Goal: Task Accomplishment & Management: Use online tool/utility

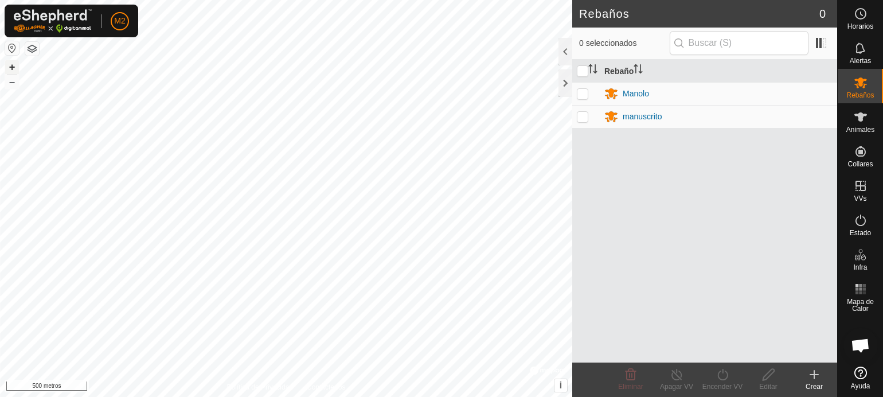
click at [35, 77] on div "+ – ⇧ i © Mapbox , © OpenStreetMap , Improve this map 500 metros" at bounding box center [286, 198] width 573 height 397
click at [10, 66] on font "+" at bounding box center [12, 67] width 6 height 12
click at [583, 94] on p-checkbox at bounding box center [582, 93] width 11 height 9
checkbox input "true"
click at [582, 114] on p-checkbox at bounding box center [582, 116] width 11 height 9
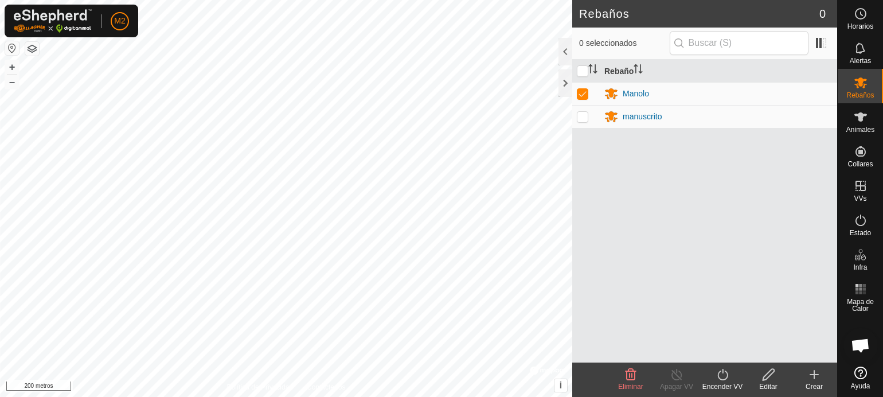
checkbox input "true"
click at [723, 375] on icon at bounding box center [723, 375] width 14 height 14
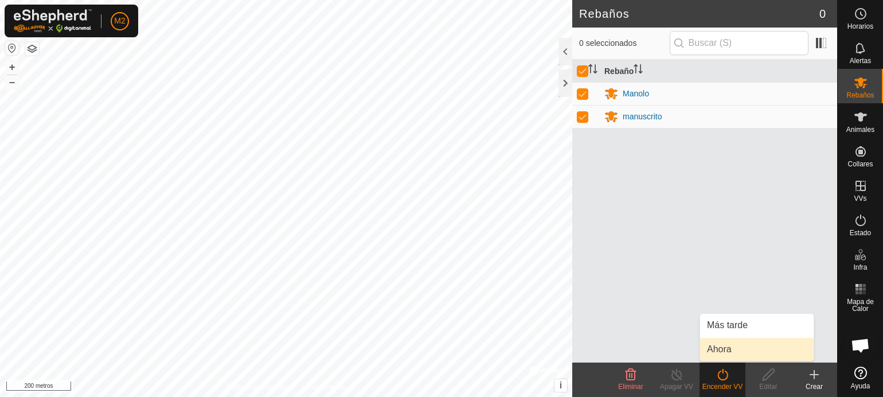
click at [723, 351] on link "Ahora" at bounding box center [757, 349] width 114 height 23
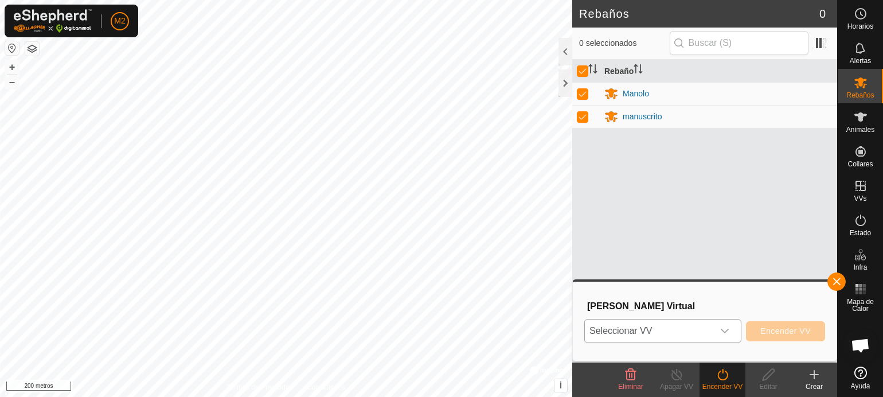
click at [721, 328] on icon "disparador desplegable" at bounding box center [725, 330] width 9 height 9
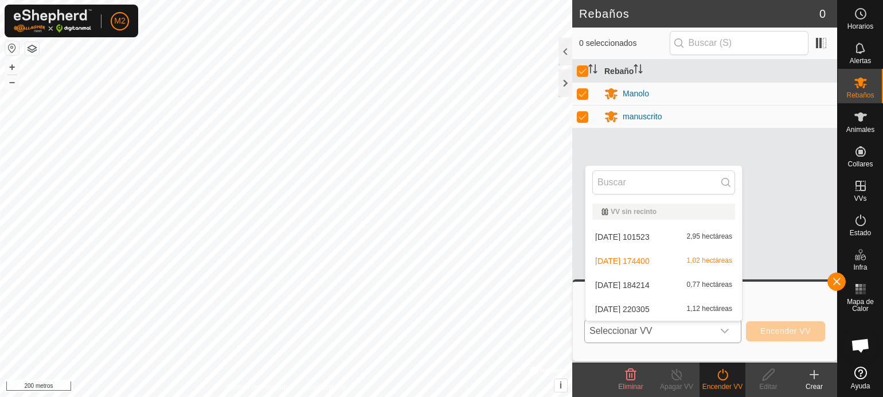
click at [649, 233] on li "[DATE] 101523 2,95 hectáreas" at bounding box center [664, 236] width 157 height 23
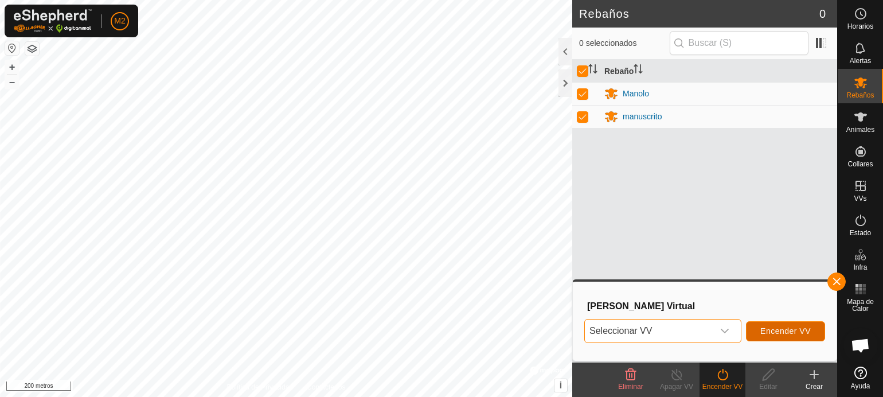
click at [762, 332] on font "Encender VV" at bounding box center [786, 330] width 50 height 9
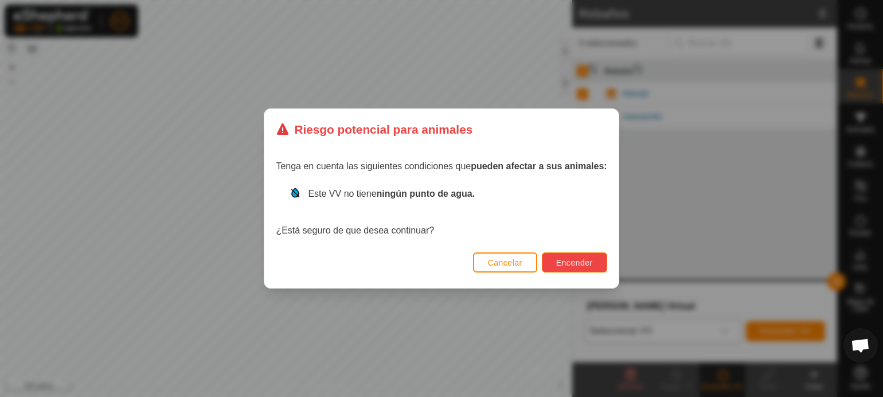
click at [577, 260] on font "Encender" at bounding box center [574, 262] width 37 height 9
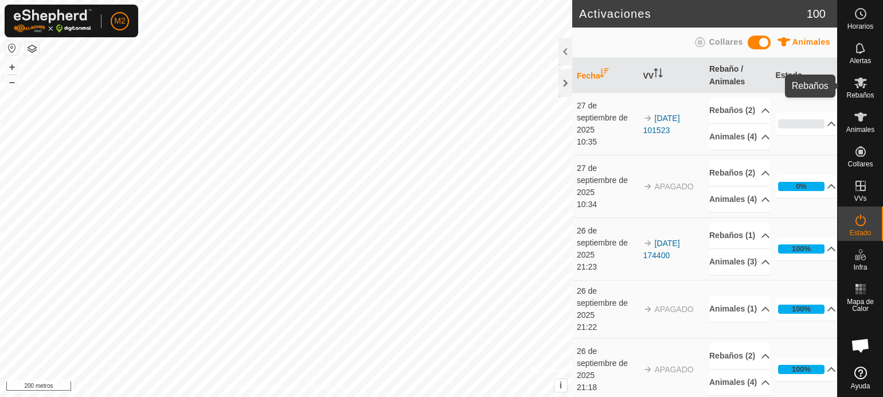
click at [867, 94] on font "Rebaños" at bounding box center [861, 95] width 28 height 8
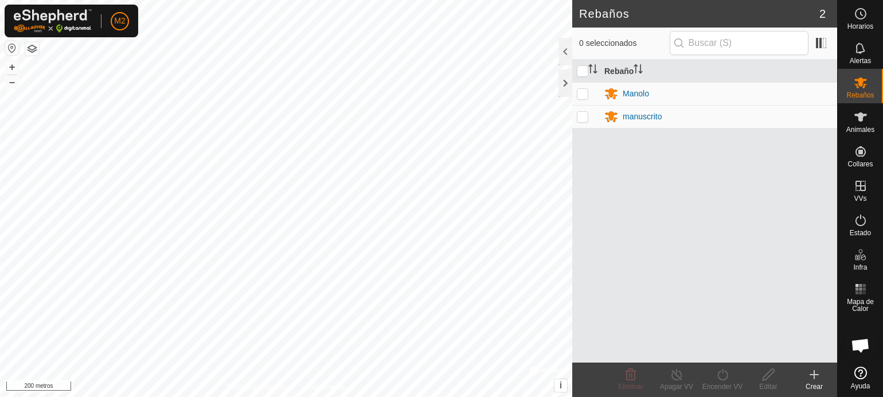
click at [587, 114] on p-checkbox at bounding box center [582, 116] width 11 height 9
checkbox input "true"
click at [581, 91] on p-checkbox at bounding box center [582, 93] width 11 height 9
checkbox input "true"
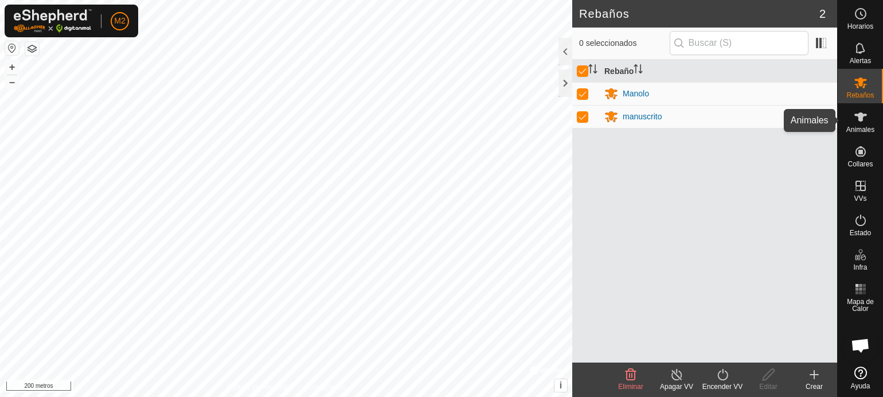
click at [854, 127] on font "Animales" at bounding box center [861, 130] width 28 height 8
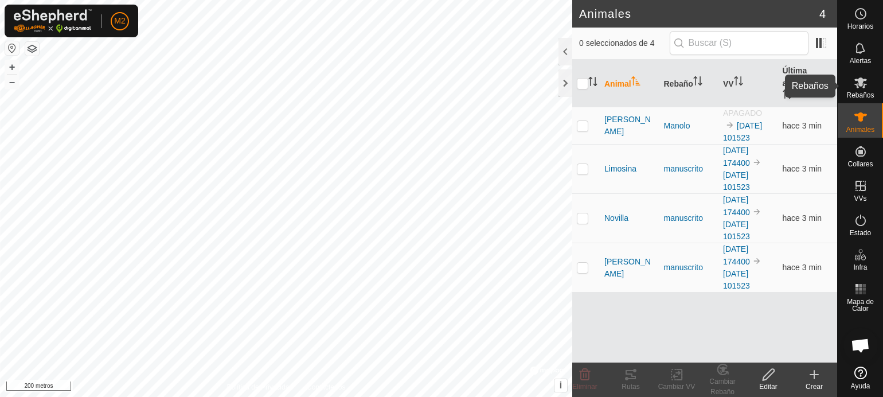
click at [864, 93] on font "Rebaños" at bounding box center [861, 95] width 28 height 8
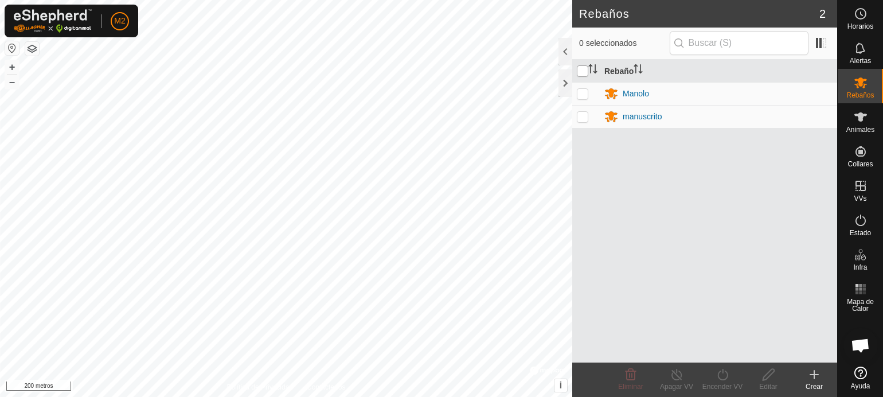
click at [583, 71] on input "checkbox" at bounding box center [582, 70] width 11 height 11
checkbox input "true"
click at [622, 165] on div "Rebaño Manolo manuscrito" at bounding box center [705, 211] width 265 height 303
